Goal: Information Seeking & Learning: Learn about a topic

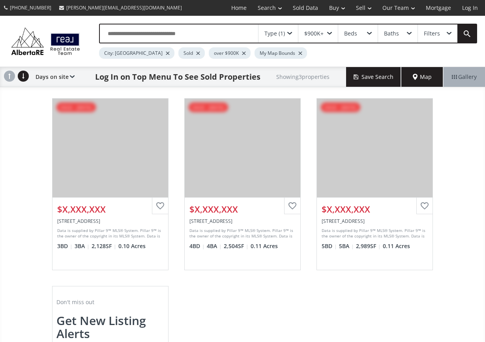
click at [454, 157] on div "Aspen Summit [GEOGRAPHIC_DATA] AB T3H 0V8 sold - [DATE] View Photos & Details $…" at bounding box center [242, 270] width 485 height 360
click at [469, 8] on link "Log In" at bounding box center [469, 8] width 27 height 16
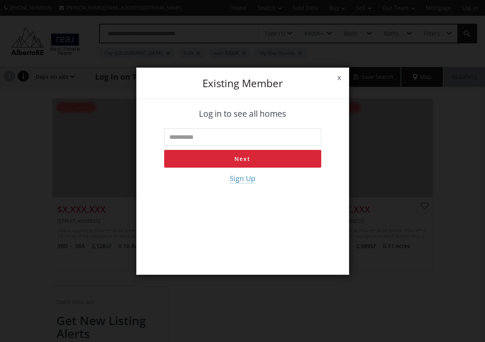
click at [261, 133] on input "text" at bounding box center [242, 137] width 157 height 18
type input "**********"
click at [254, 161] on button "Next" at bounding box center [242, 159] width 157 height 18
click at [244, 140] on input "tel" at bounding box center [242, 137] width 157 height 18
type input "**********"
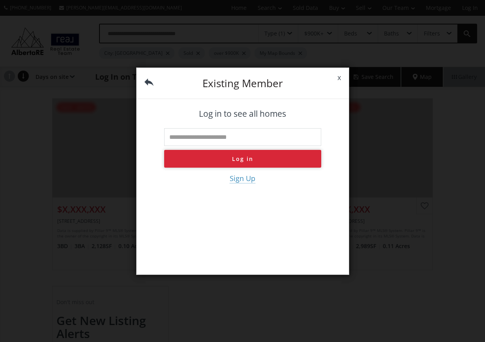
type input "**********"
click at [230, 159] on button "Log in" at bounding box center [242, 159] width 157 height 18
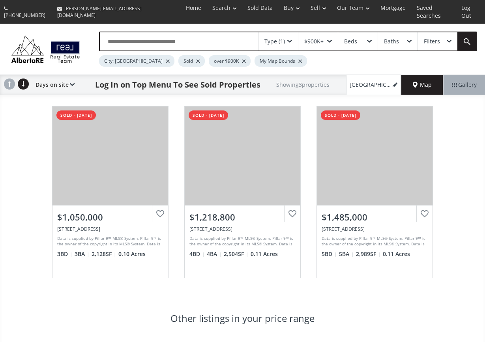
click at [290, 40] on span at bounding box center [289, 41] width 5 height 3
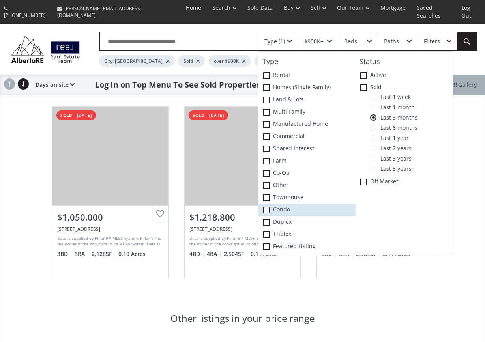
click at [267, 207] on span at bounding box center [266, 210] width 7 height 7
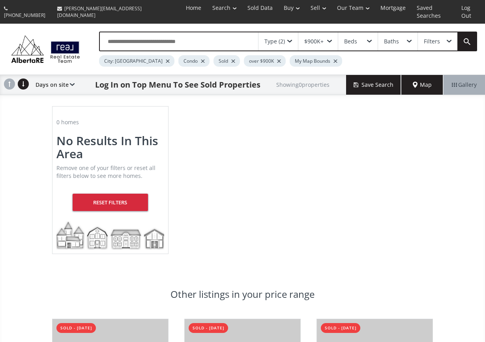
click at [417, 81] on span "Map" at bounding box center [422, 85] width 19 height 8
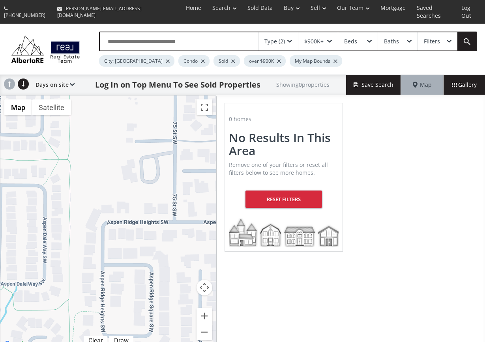
drag, startPoint x: 170, startPoint y: 321, endPoint x: 63, endPoint y: 59, distance: 283.1
click at [62, 60] on div "Type (2) $900K+ Beds Baths Filters City: [GEOGRAPHIC_DATA] Condo Sold over $900…" at bounding box center [242, 187] width 485 height 326
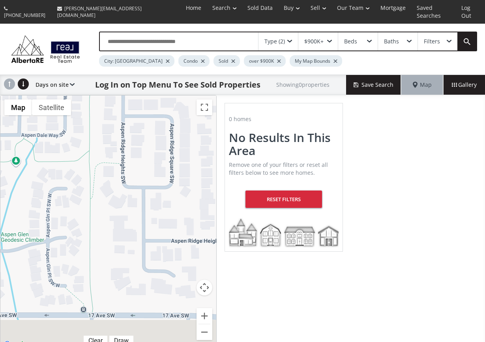
drag, startPoint x: 176, startPoint y: 311, endPoint x: 200, endPoint y: 115, distance: 198.0
click at [200, 115] on div at bounding box center [108, 222] width 216 height 254
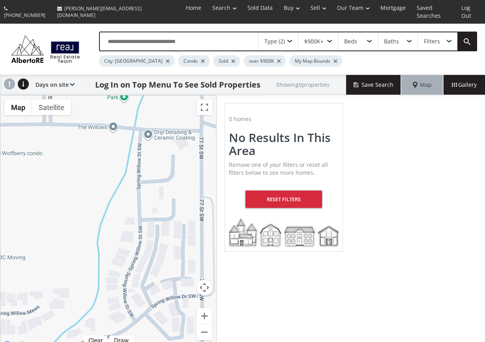
drag, startPoint x: 64, startPoint y: 315, endPoint x: 163, endPoint y: 76, distance: 258.6
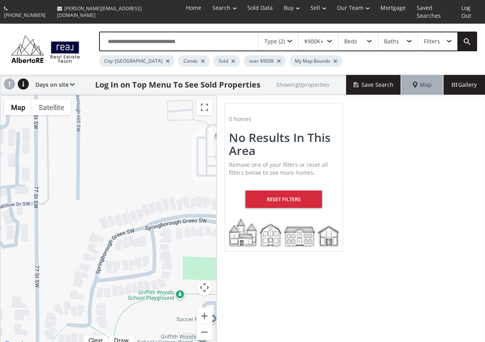
drag, startPoint x: 183, startPoint y: 267, endPoint x: 15, endPoint y: 174, distance: 191.0
click at [16, 174] on div at bounding box center [108, 222] width 216 height 254
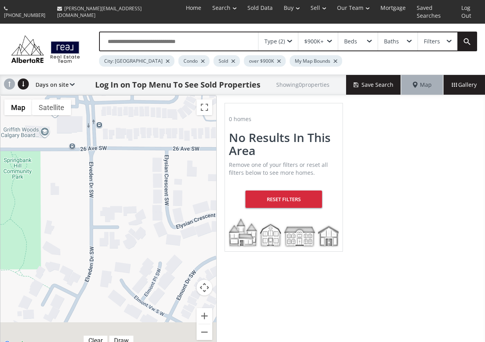
drag, startPoint x: 172, startPoint y: 321, endPoint x: 14, endPoint y: 112, distance: 261.9
click at [14, 112] on div at bounding box center [108, 222] width 216 height 254
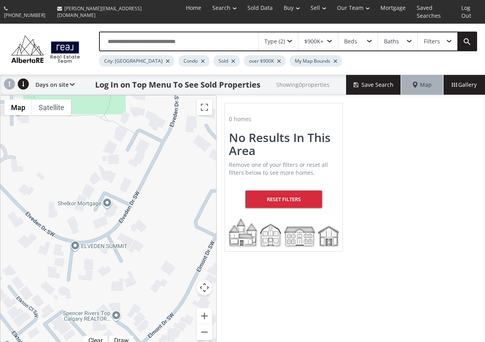
drag, startPoint x: 39, startPoint y: 311, endPoint x: 126, endPoint y: 159, distance: 174.9
click at [126, 159] on div at bounding box center [108, 222] width 216 height 254
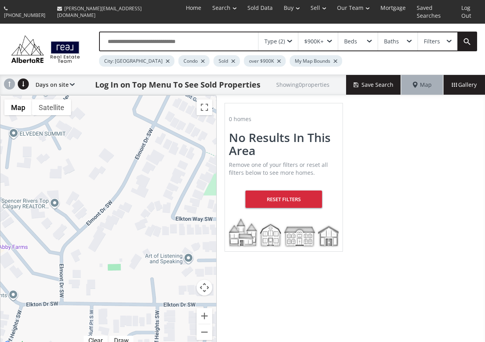
drag, startPoint x: 176, startPoint y: 283, endPoint x: 115, endPoint y: 168, distance: 130.4
click at [114, 169] on div at bounding box center [108, 222] width 216 height 254
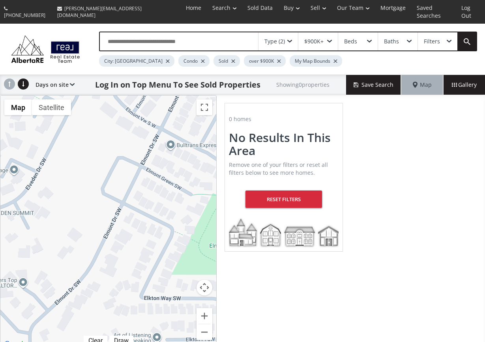
drag, startPoint x: 174, startPoint y: 153, endPoint x: 138, endPoint y: 238, distance: 92.7
click at [138, 238] on div at bounding box center [108, 222] width 216 height 254
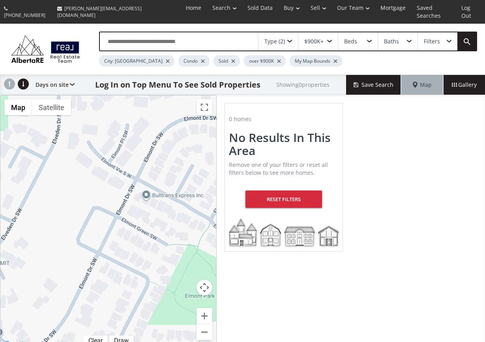
drag, startPoint x: 184, startPoint y: 152, endPoint x: 152, endPoint y: 221, distance: 75.4
click at [152, 221] on div at bounding box center [108, 222] width 216 height 254
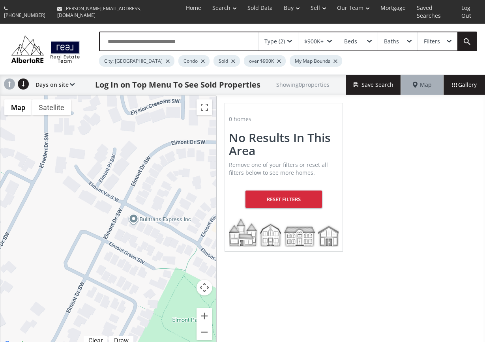
click at [290, 40] on span at bounding box center [289, 41] width 5 height 3
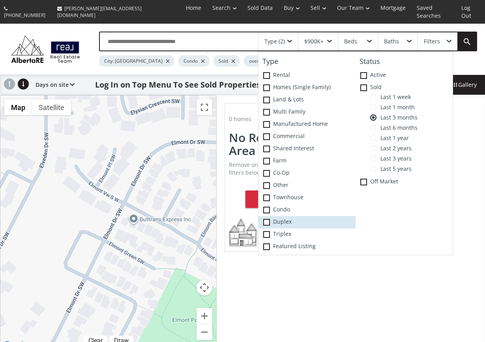
click at [267, 219] on span at bounding box center [266, 222] width 7 height 7
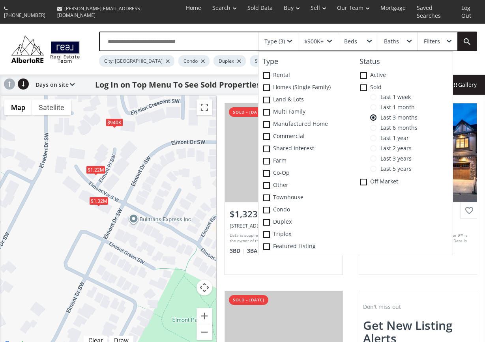
click at [103, 197] on div "$1.32M" at bounding box center [98, 201] width 19 height 8
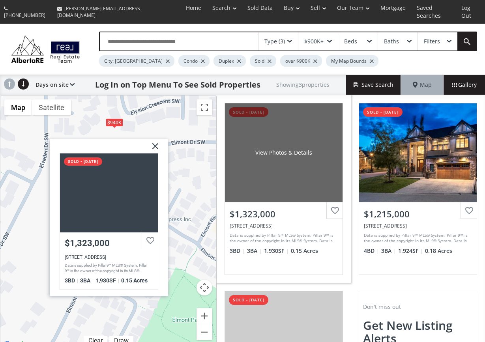
click at [292, 183] on div "View Photos & Details" at bounding box center [284, 152] width 118 height 99
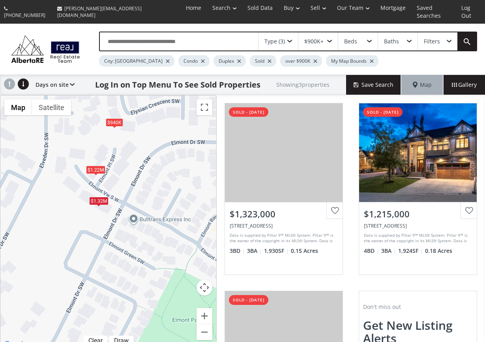
click at [93, 166] on div "$1.22M" at bounding box center [95, 170] width 19 height 8
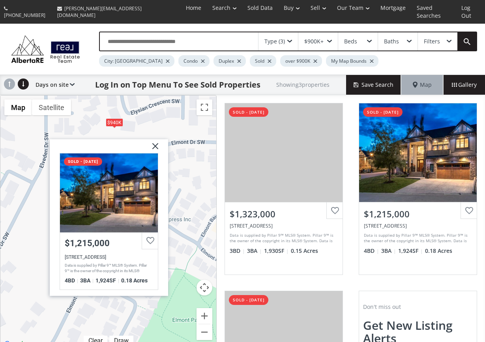
click at [156, 139] on img at bounding box center [152, 149] width 20 height 20
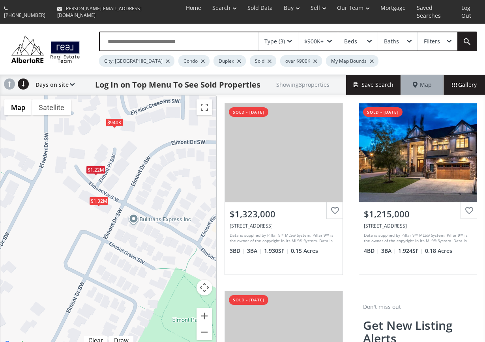
click at [102, 197] on div "$1.32M" at bounding box center [98, 201] width 19 height 8
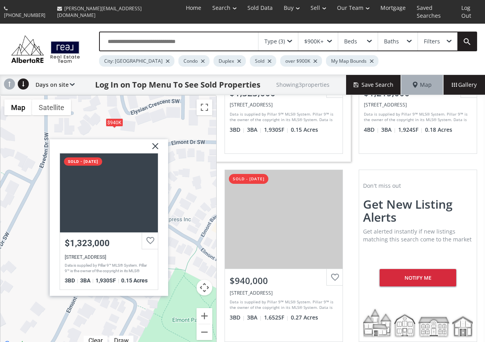
scroll to position [121, 0]
click at [470, 8] on link "Log Out" at bounding box center [470, 12] width 28 height 24
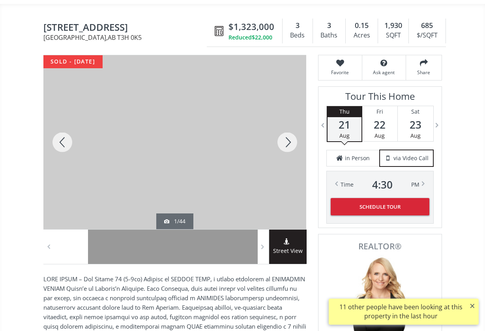
scroll to position [71, 0]
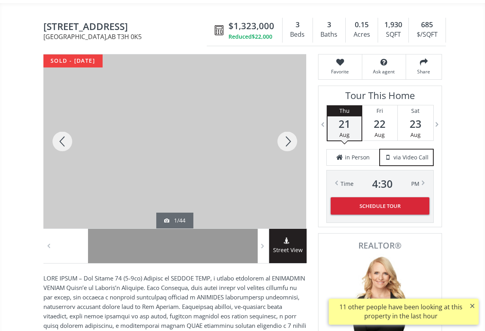
click at [289, 135] on div at bounding box center [287, 141] width 38 height 174
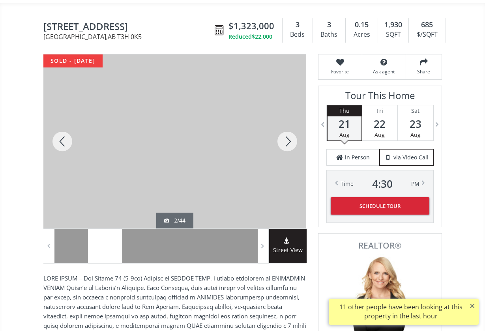
click at [289, 135] on div at bounding box center [287, 141] width 38 height 174
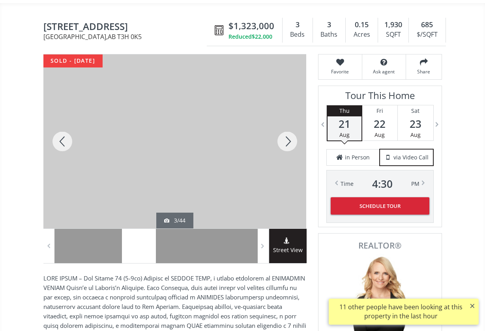
click at [289, 135] on div at bounding box center [287, 141] width 38 height 174
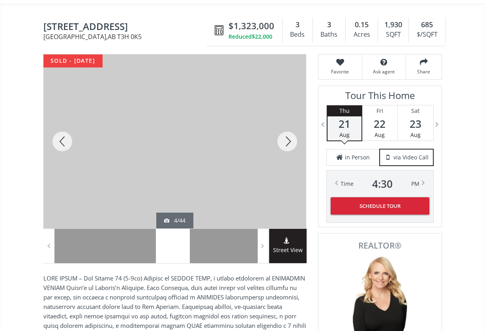
click at [289, 135] on div at bounding box center [287, 141] width 38 height 174
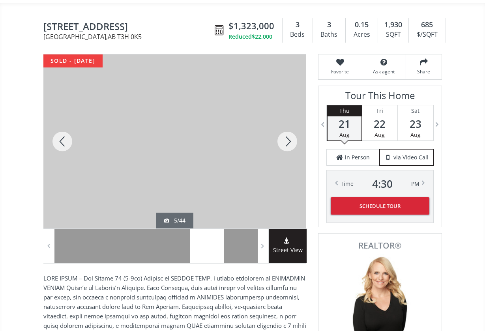
click at [289, 135] on div at bounding box center [287, 141] width 38 height 174
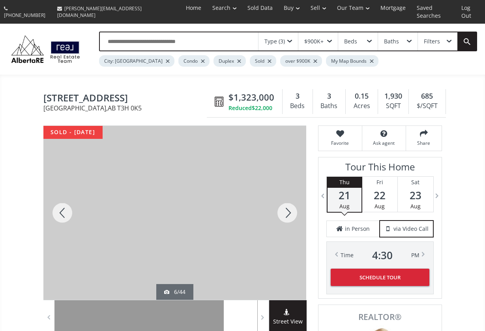
scroll to position [0, 0]
